Goal: Find specific page/section: Find specific page/section

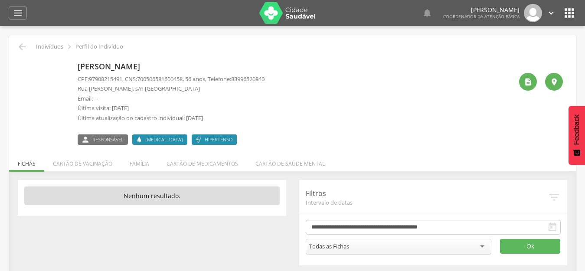
click at [395, 142] on div "Geralda Barbosa dos Santos CPF: 97908215491 , CNS: 700506581600458 , 56 anos, T…" at bounding box center [295, 102] width 435 height 86
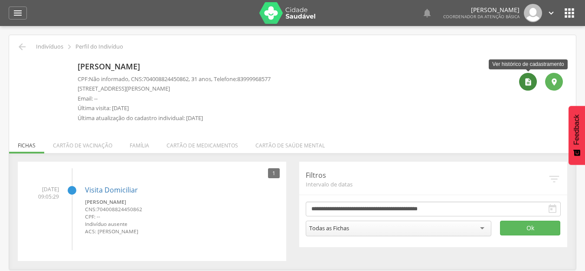
click at [521, 83] on div "" at bounding box center [528, 82] width 18 height 18
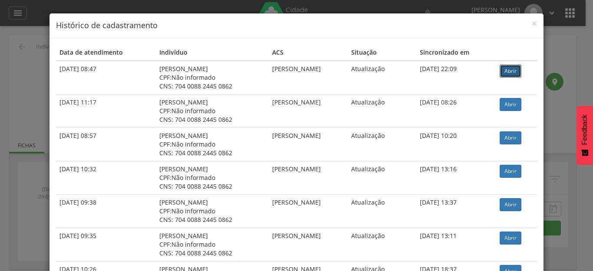
click at [506, 72] on link "Abrir" at bounding box center [510, 71] width 22 height 13
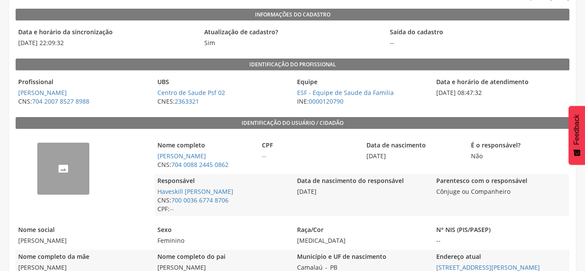
scroll to position [130, 0]
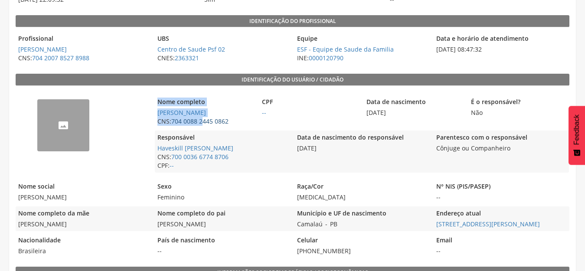
drag, startPoint x: 144, startPoint y: 95, endPoint x: 203, endPoint y: 121, distance: 63.7
click at [203, 121] on div "-- Nome completo [PERSON_NAME] CNS: 704 0088 2445 0862 CPF -- Data de nasciment…" at bounding box center [293, 133] width 554 height 87
click at [139, 99] on div "--" at bounding box center [83, 133] width 135 height 87
